Goal: Transaction & Acquisition: Purchase product/service

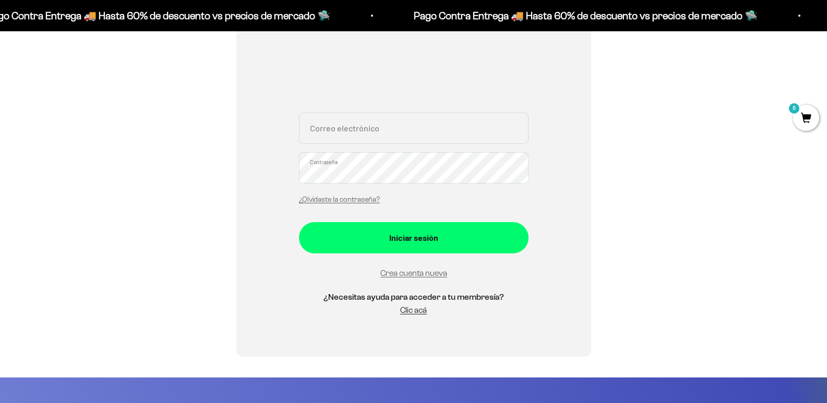
scroll to position [209, 0]
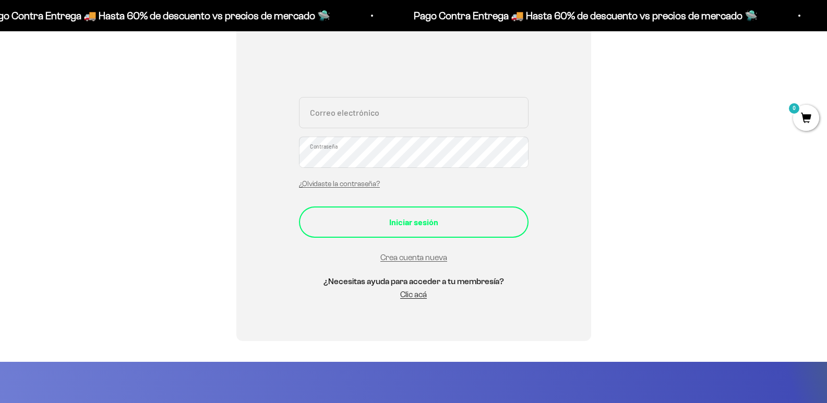
type input "daniel.duque98@hotmail.com"
click at [463, 225] on div "Iniciar sesión" at bounding box center [414, 223] width 188 height 14
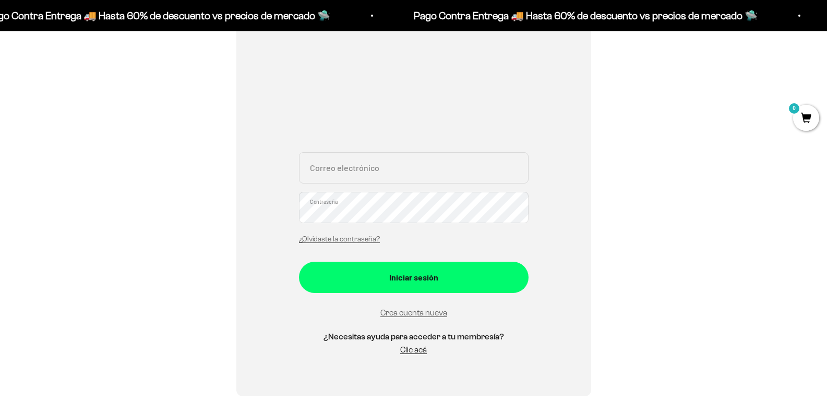
scroll to position [157, 0]
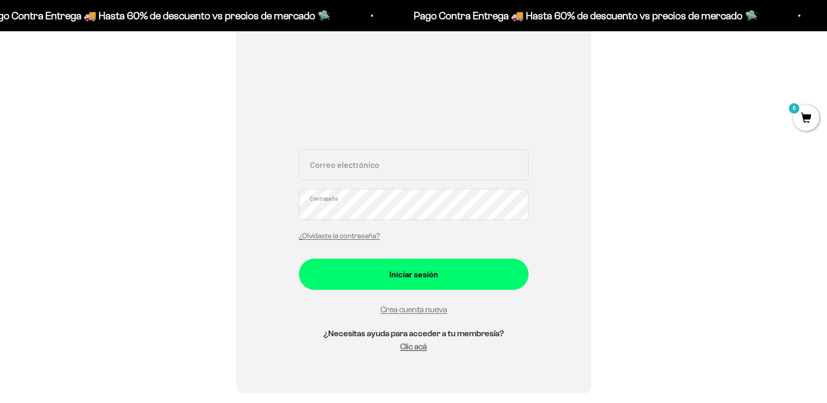
type input "[PERSON_NAME][EMAIL_ADDRESS][DOMAIN_NAME]"
click at [458, 277] on div "Iniciar sesión" at bounding box center [414, 275] width 188 height 14
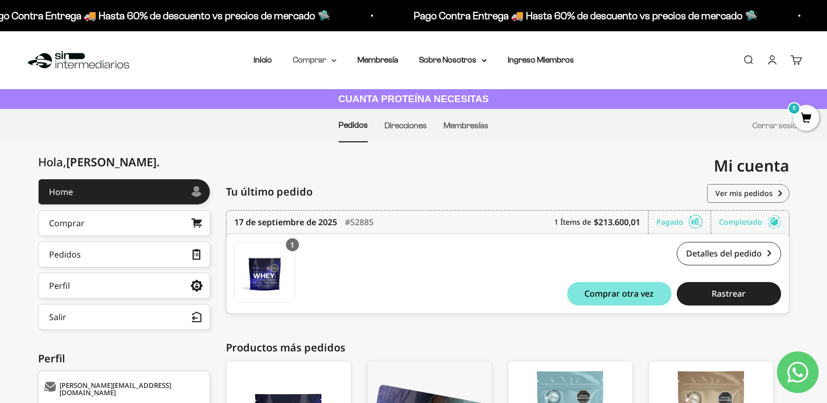
click at [334, 63] on summary "Comprar" at bounding box center [315, 60] width 44 height 14
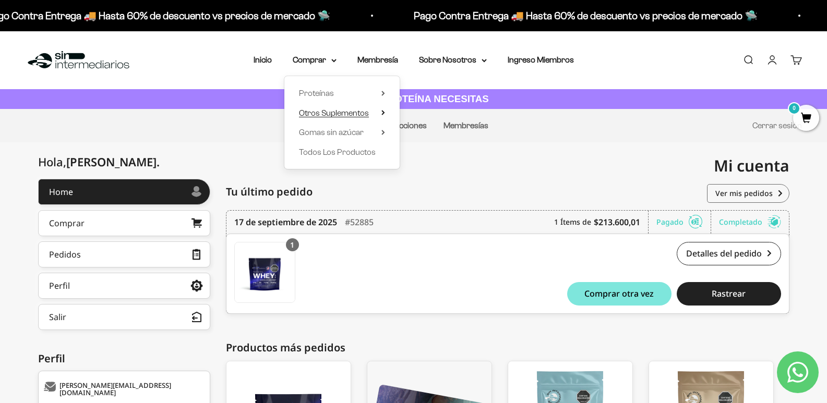
click at [331, 118] on span "Otros Suplementos" at bounding box center [334, 113] width 70 height 14
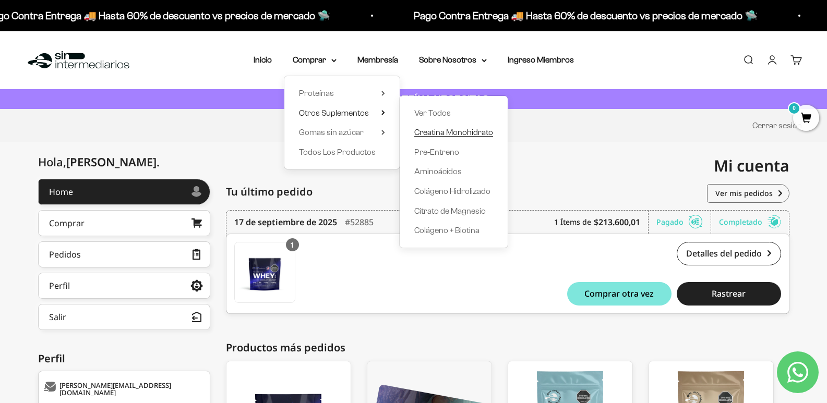
click at [456, 133] on span "Creatina Monohidrato" at bounding box center [453, 132] width 79 height 9
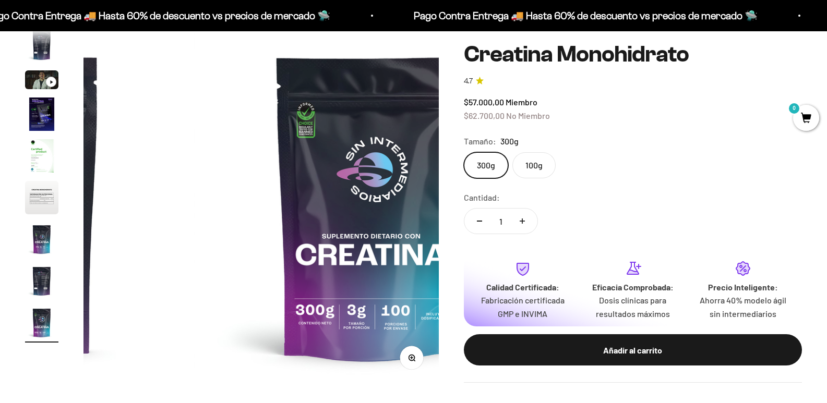
scroll to position [0, 2831]
click at [547, 156] on label "100g" at bounding box center [533, 165] width 43 height 26
click at [464, 152] on input "100g" at bounding box center [463, 152] width 1 height 1
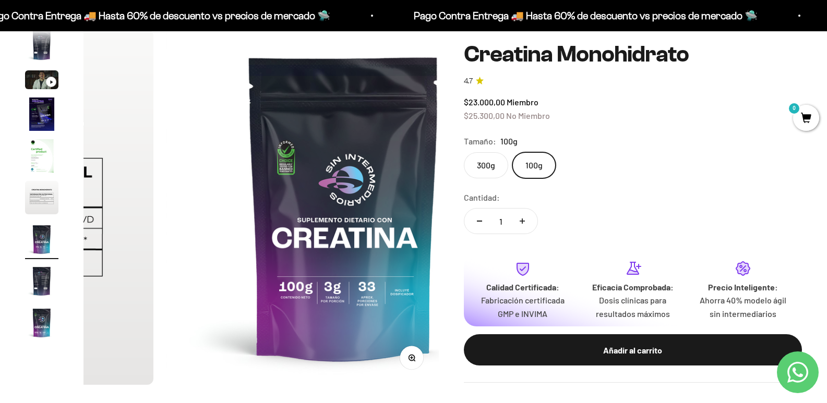
click at [506, 153] on label "300g" at bounding box center [486, 165] width 44 height 26
click at [464, 152] on input "300g" at bounding box center [463, 152] width 1 height 1
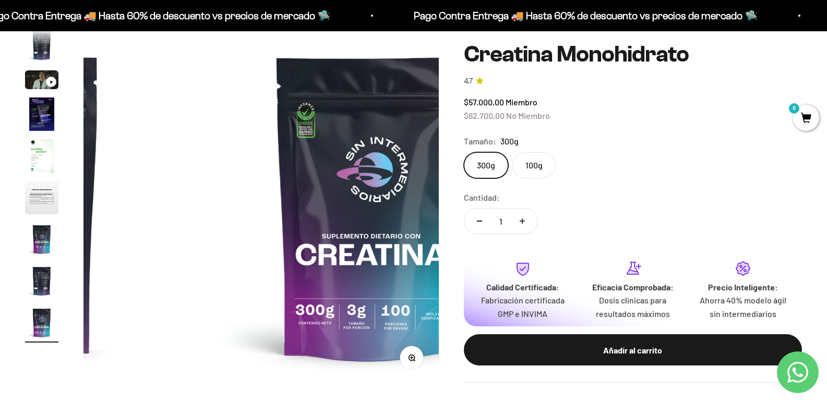
click at [540, 161] on label "100g" at bounding box center [533, 165] width 43 height 26
click at [464, 152] on input "100g" at bounding box center [463, 152] width 1 height 1
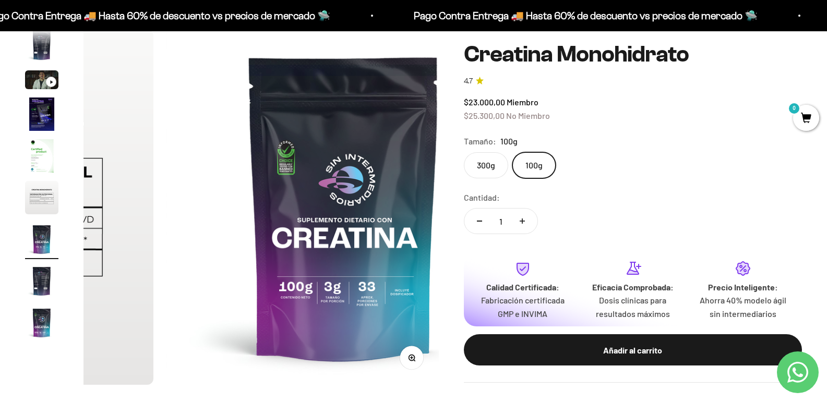
click at [508, 156] on label "300g" at bounding box center [486, 165] width 44 height 26
click at [464, 152] on input "300g" at bounding box center [463, 152] width 1 height 1
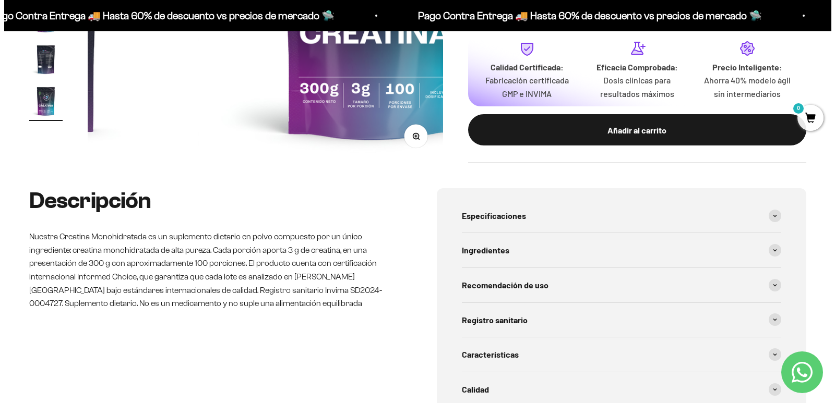
scroll to position [365, 0]
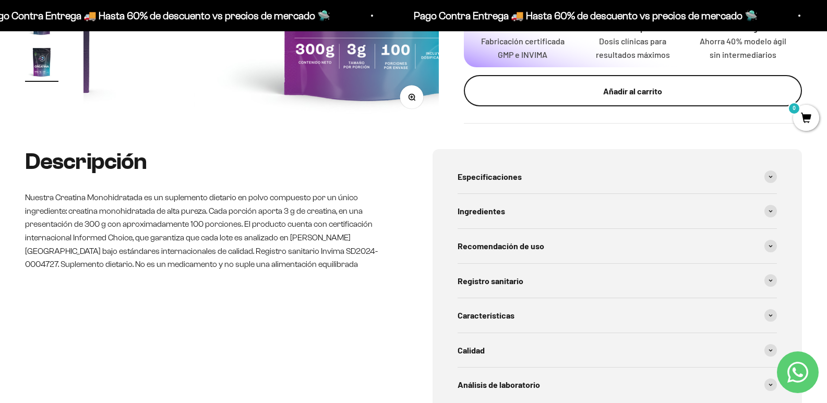
click at [618, 87] on div "Añadir al carrito" at bounding box center [633, 92] width 296 height 14
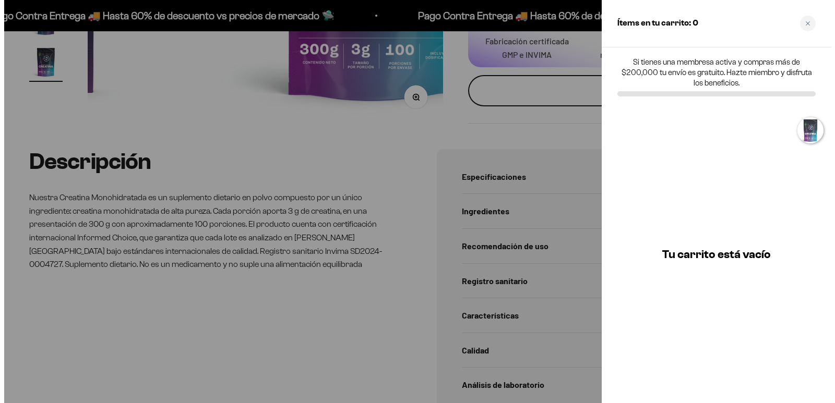
scroll to position [0, 2865]
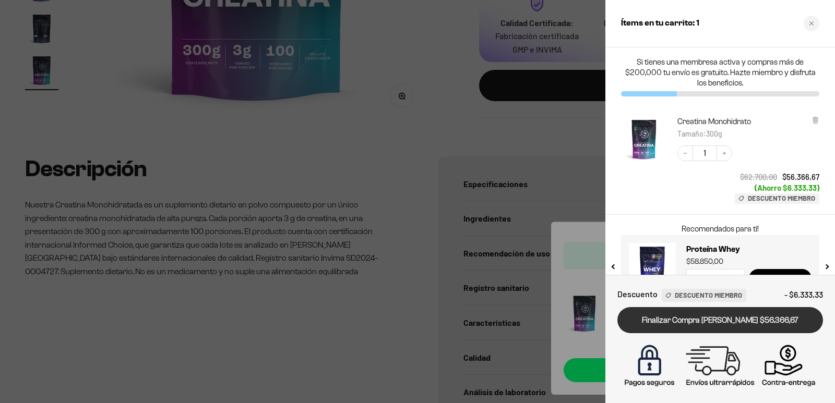
click at [728, 321] on link "Finalizar Compra Segura $56.366,67" at bounding box center [720, 320] width 206 height 27
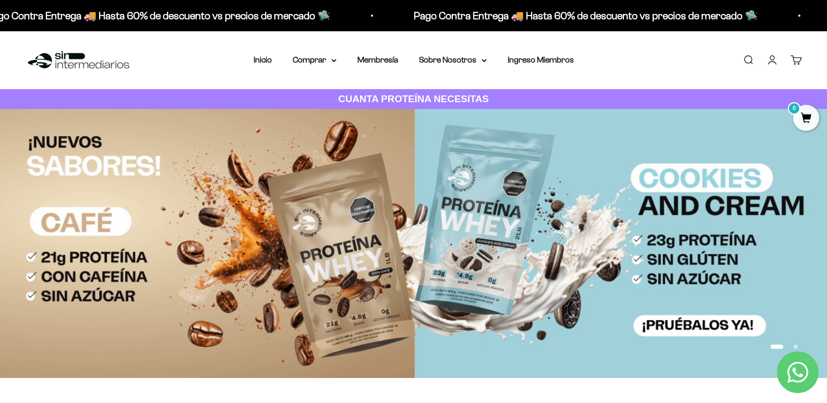
click at [73, 71] on div "Menú Buscar Inicio Comprar Proteínas Ver Todos Whey Iso Vegan Pancakes Pre-Entr…" at bounding box center [413, 60] width 827 height 58
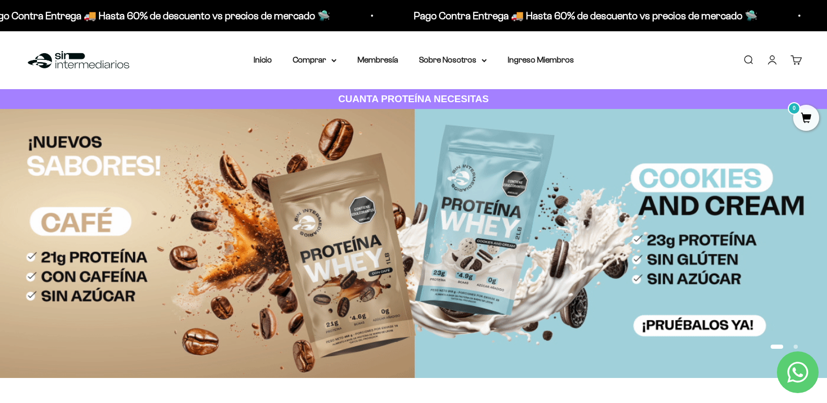
click at [74, 50] on img at bounding box center [78, 60] width 107 height 22
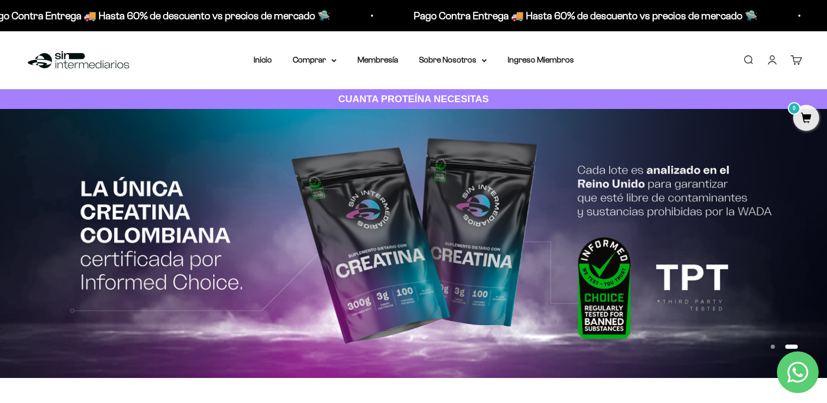
click at [264, 54] on li "Inicio" at bounding box center [263, 60] width 18 height 14
click at [272, 62] on nav "Inicio Comprar Proteínas Ver Todos Whey Iso Vegan" at bounding box center [414, 60] width 320 height 14
click at [268, 62] on link "Inicio" at bounding box center [263, 59] width 18 height 9
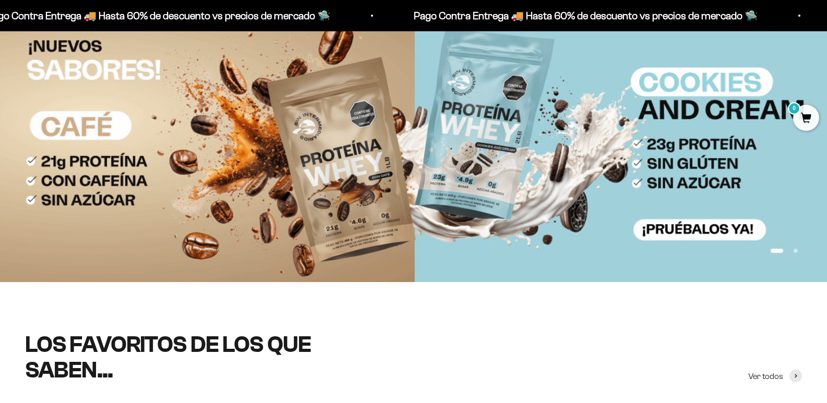
scroll to position [261, 0]
